Goal: Navigation & Orientation: Find specific page/section

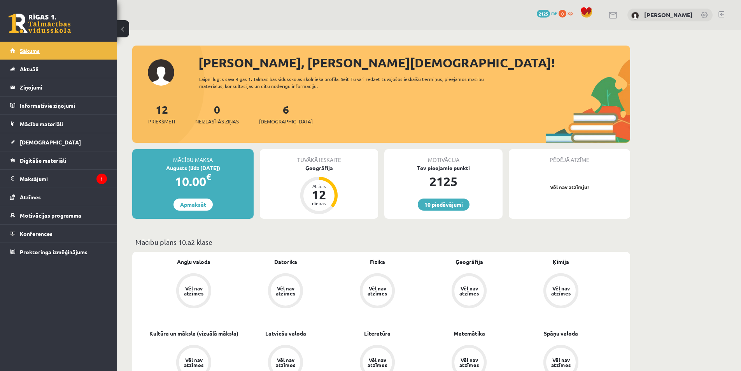
click at [26, 49] on span "Sākums" at bounding box center [30, 50] width 20 height 7
click at [37, 122] on span "Mācību materiāli" at bounding box center [41, 123] width 43 height 7
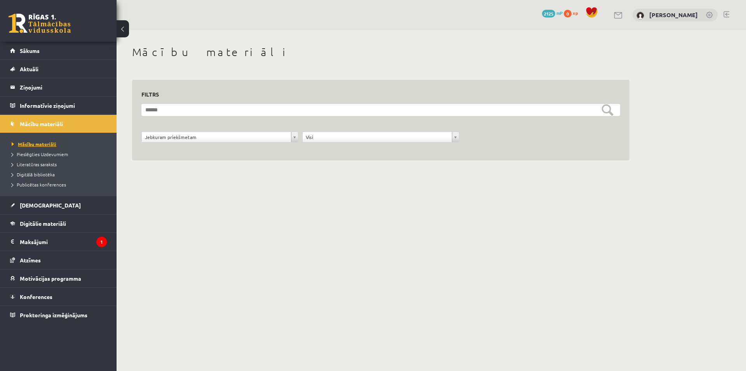
click at [44, 143] on span "Mācību materiāli" at bounding box center [34, 144] width 45 height 6
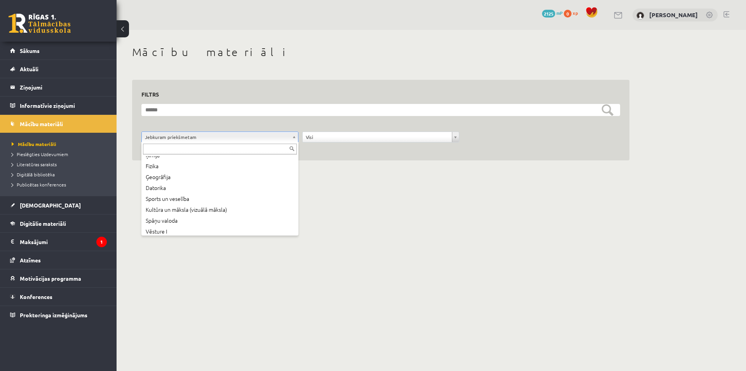
scroll to position [64, 0]
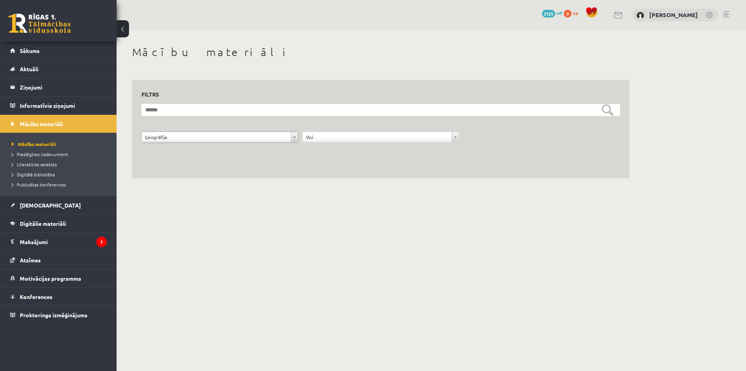
click at [542, 12] on span "2125" at bounding box center [548, 14] width 13 height 8
